Goal: Book appointment/travel/reservation

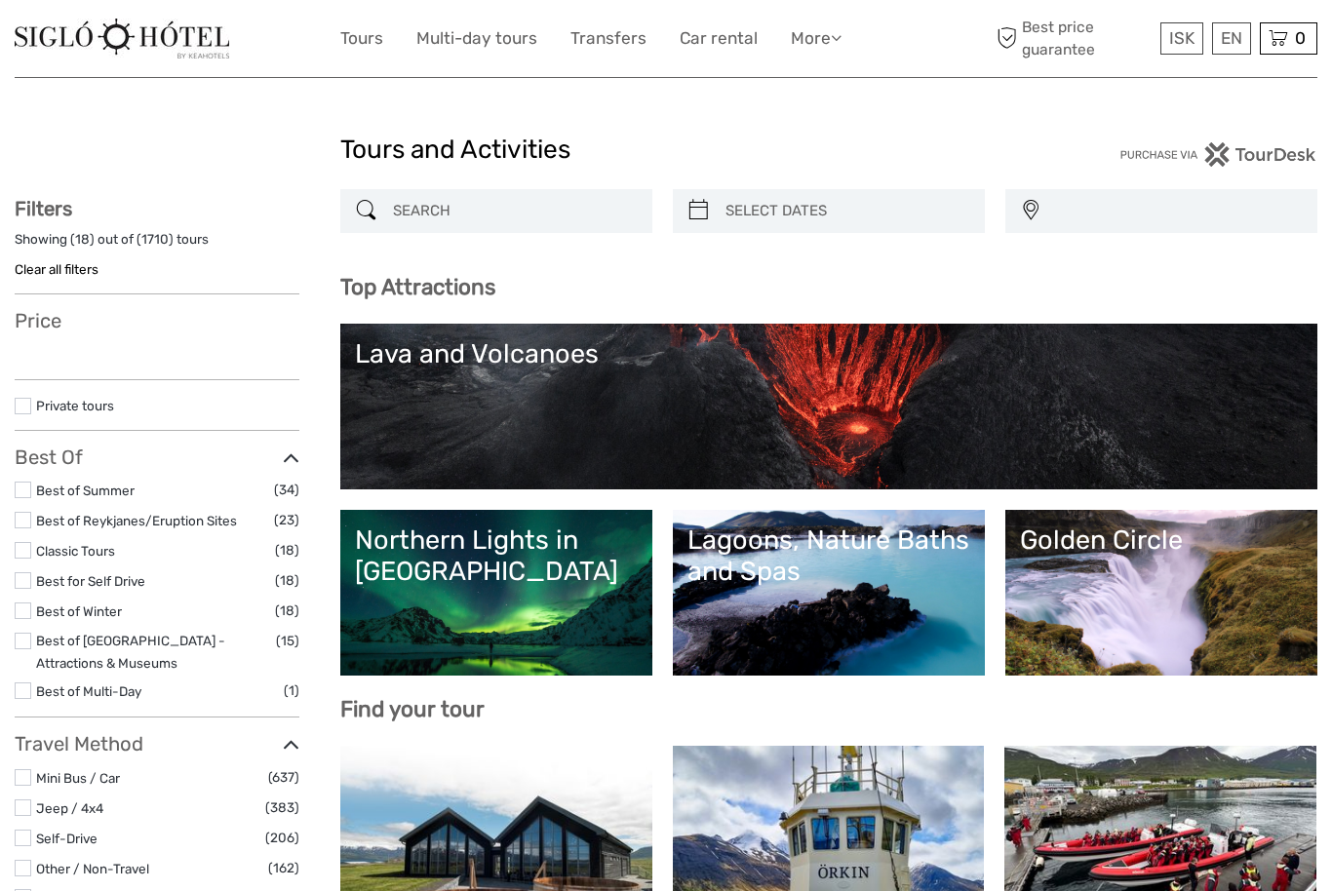
select select
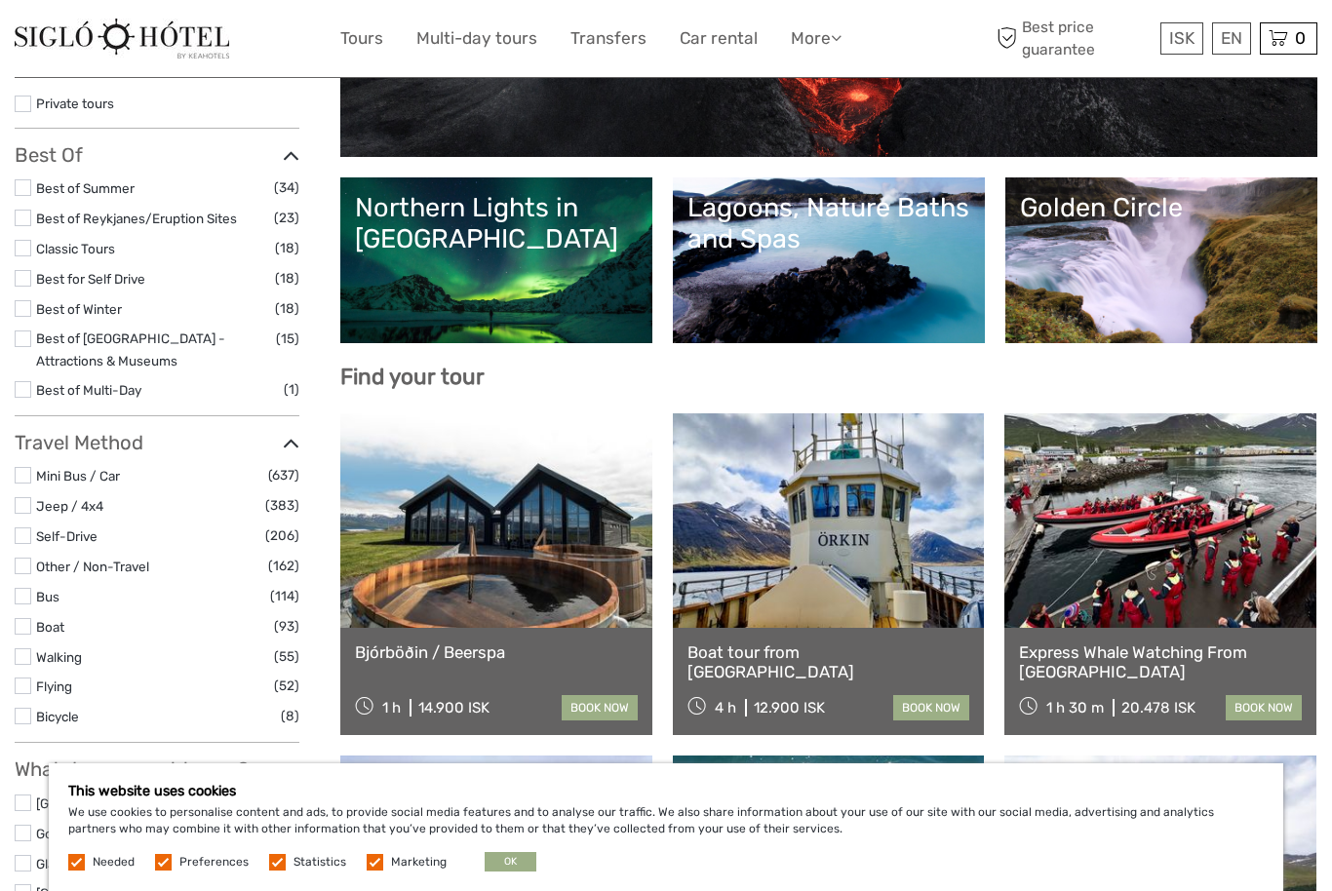
scroll to position [330, 0]
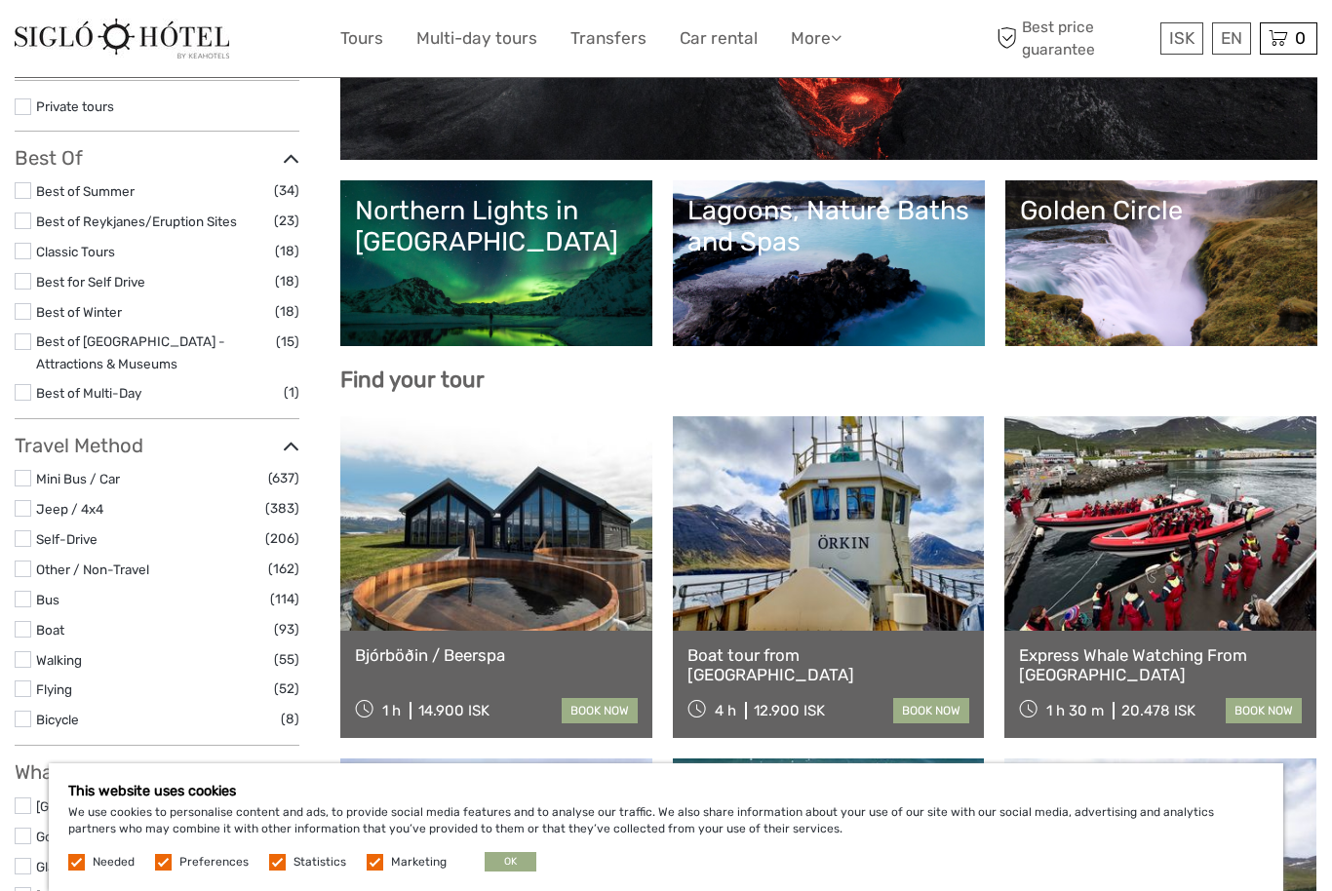
click at [567, 302] on link "Northern Lights in [GEOGRAPHIC_DATA]" at bounding box center [496, 263] width 283 height 137
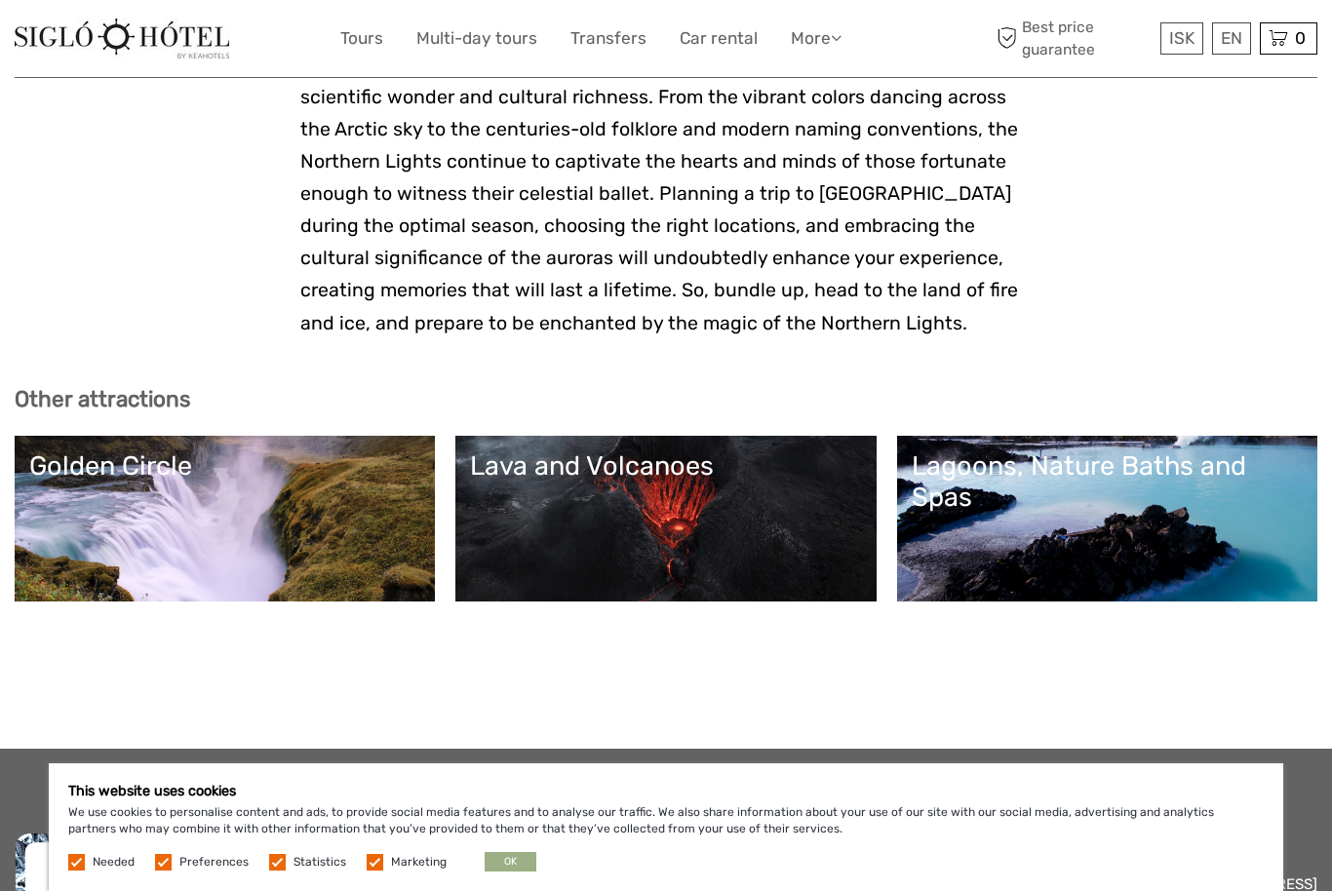
scroll to position [4187, 0]
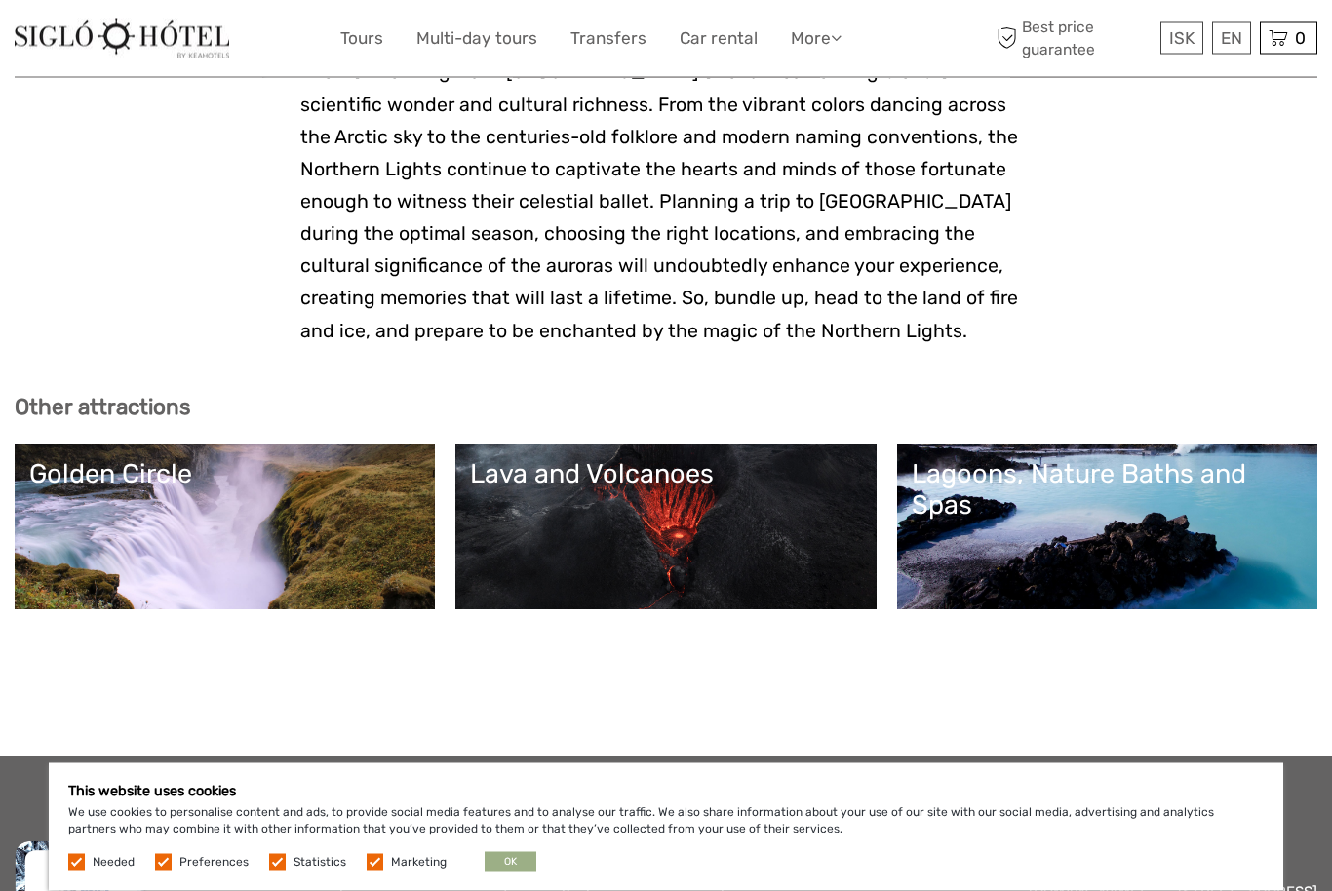
click at [507, 872] on button "OK" at bounding box center [511, 862] width 52 height 20
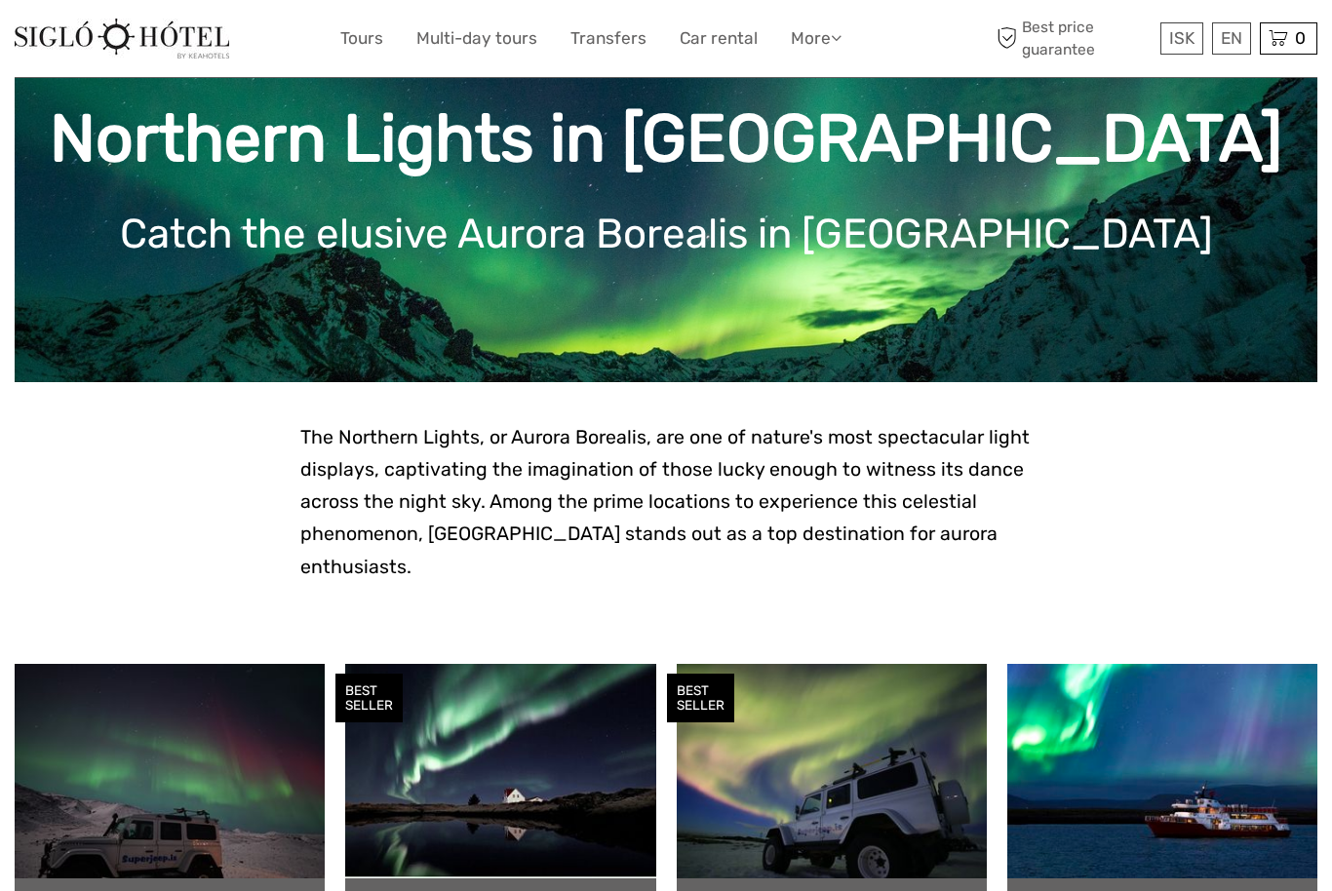
scroll to position [0, 0]
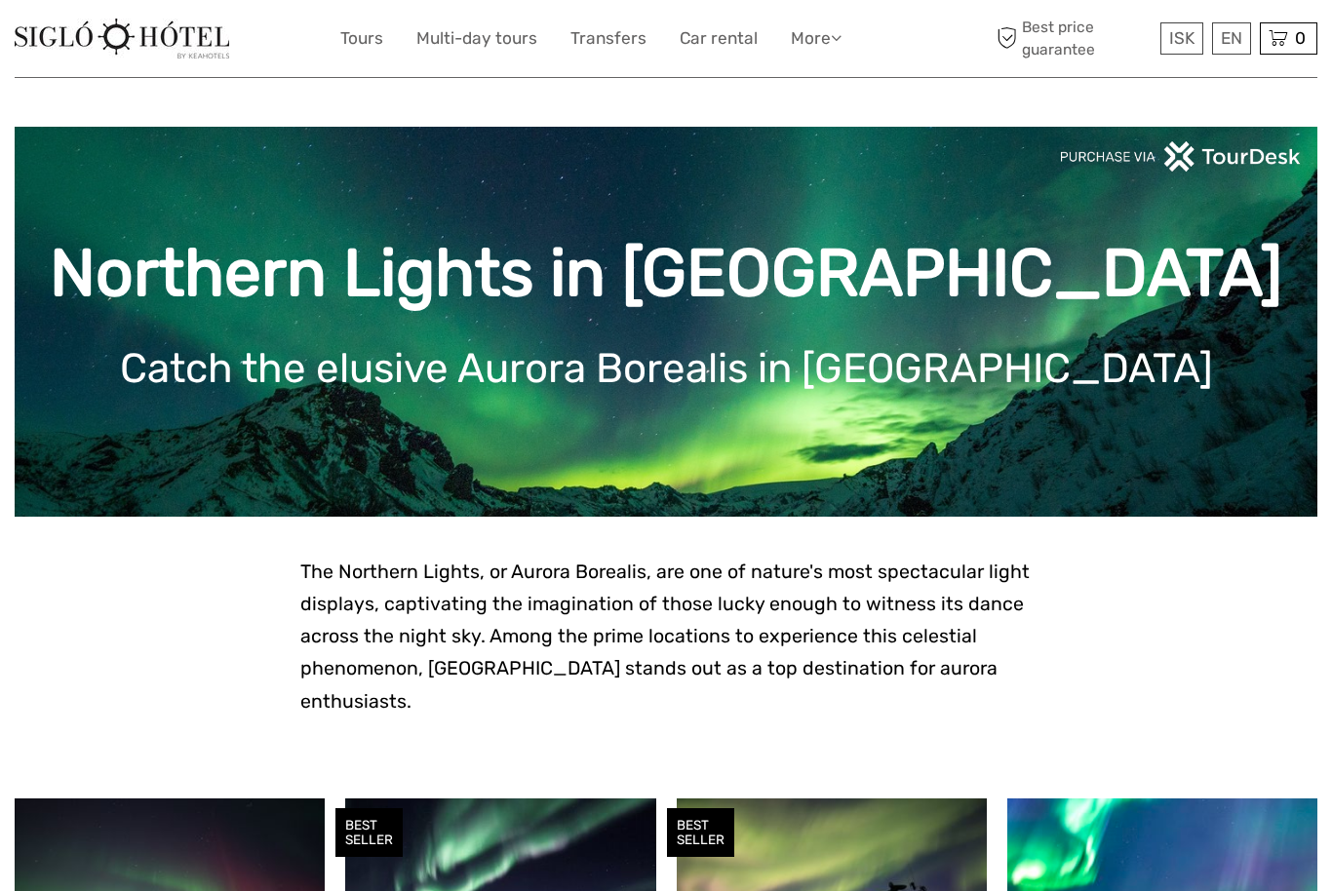
click at [624, 41] on link "Transfers" at bounding box center [608, 38] width 76 height 28
